Goal: Use online tool/utility: Utilize a website feature to perform a specific function

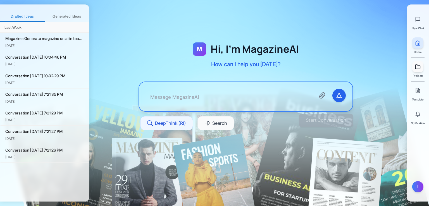
click at [415, 68] on link at bounding box center [417, 66] width 11 height 11
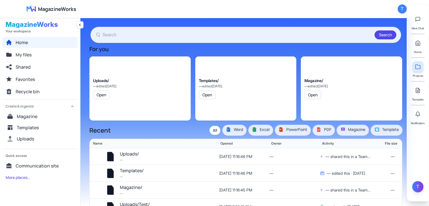
click at [420, 184] on div "T" at bounding box center [417, 186] width 11 height 11
click at [384, 181] on link "Profile" at bounding box center [384, 179] width 53 height 10
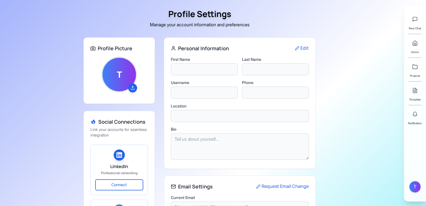
type input "Tasneem"
type input "[PERSON_NAME]"
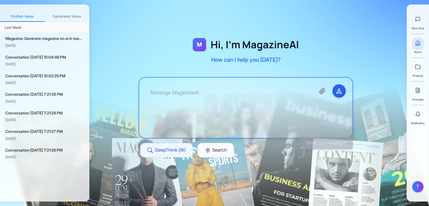
click at [166, 91] on textarea at bounding box center [228, 107] width 165 height 47
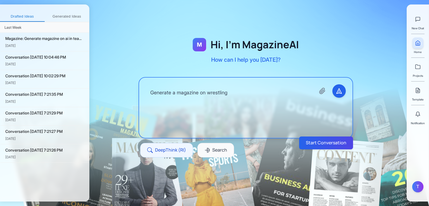
drag, startPoint x: 227, startPoint y: 94, endPoint x: 209, endPoint y: 95, distance: 18.2
click at [209, 95] on textarea "Generate a magazine on wrestling" at bounding box center [228, 107] width 165 height 47
click at [319, 148] on button "Start Conversation" at bounding box center [326, 142] width 56 height 13
type textarea "Generate a magazine on world war 2"
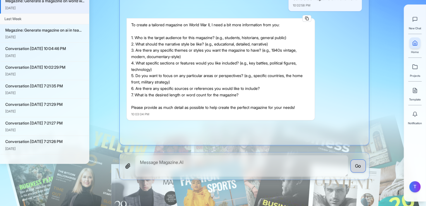
scroll to position [28, 0]
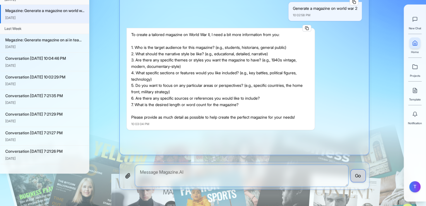
click at [166, 178] on textarea at bounding box center [241, 176] width 213 height 22
type textarea "choose yourself"
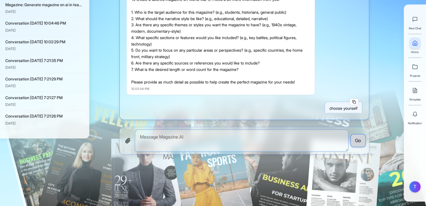
scroll to position [187, 0]
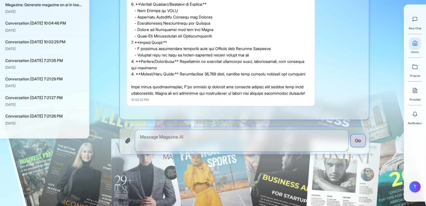
click at [245, 140] on textarea at bounding box center [241, 141] width 213 height 22
type textarea "thanks"
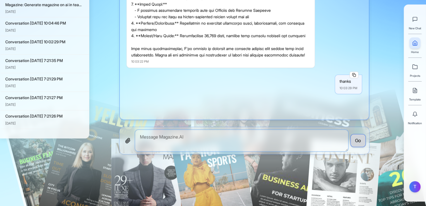
scroll to position [246, 0]
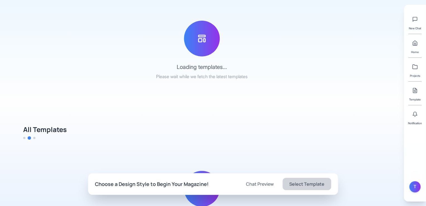
scroll to position [162, 0]
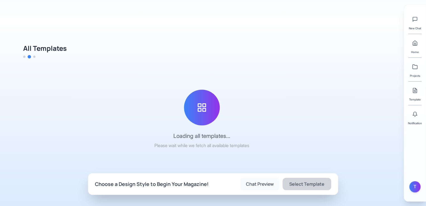
click at [258, 184] on button "Chat Preview" at bounding box center [260, 184] width 39 height 12
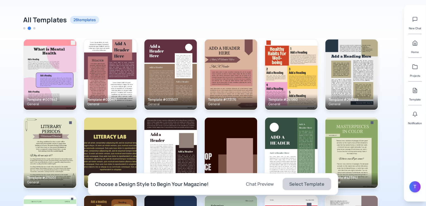
click at [259, 182] on button "Chat Preview" at bounding box center [260, 184] width 39 height 12
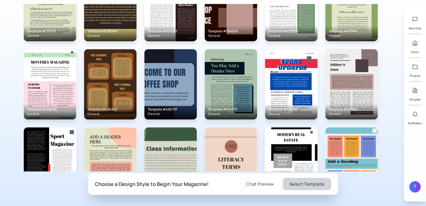
scroll to position [213, 0]
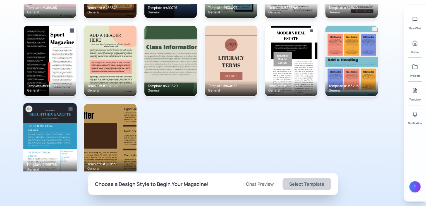
click at [48, 126] on img at bounding box center [50, 139] width 54 height 72
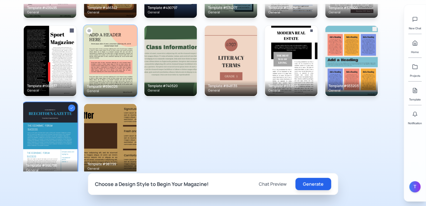
click at [310, 184] on button "Generate" at bounding box center [314, 184] width 36 height 12
